Goal: Navigation & Orientation: Find specific page/section

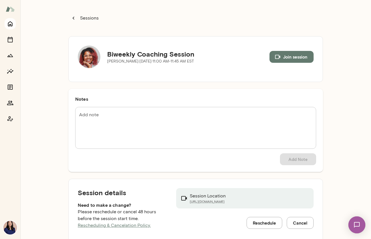
click at [12, 22] on icon "Home" at bounding box center [10, 23] width 7 height 7
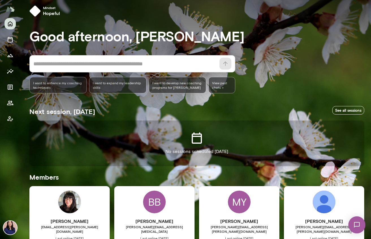
scroll to position [98, 0]
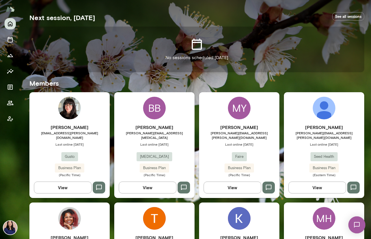
click at [336, 19] on link "See all sessions" at bounding box center [348, 16] width 32 height 9
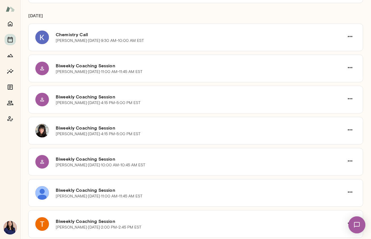
scroll to position [100, 0]
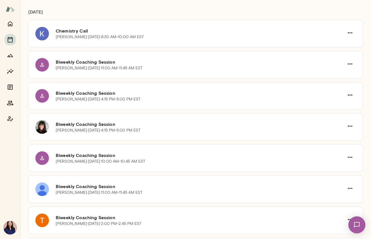
click at [132, 10] on h6 "[DATE]" at bounding box center [195, 13] width 335 height 11
